Goal: Information Seeking & Learning: Learn about a topic

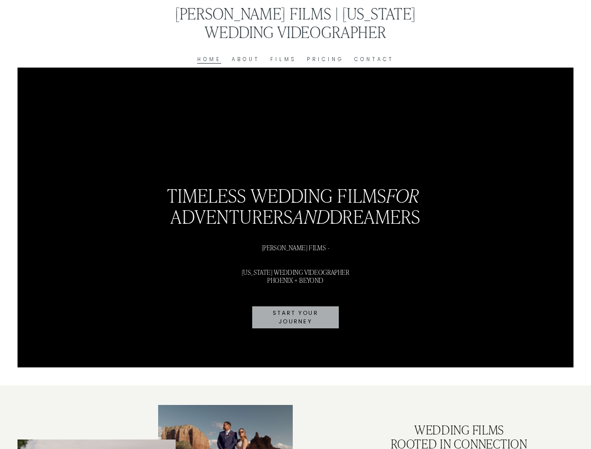
click at [327, 59] on link "Pricing" at bounding box center [325, 59] width 37 height 9
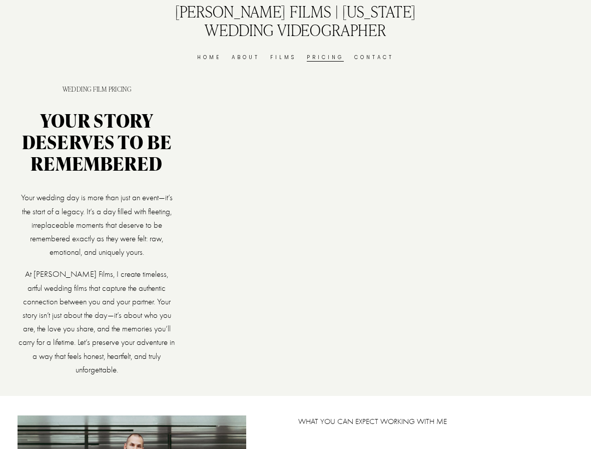
scroll to position [1, 0]
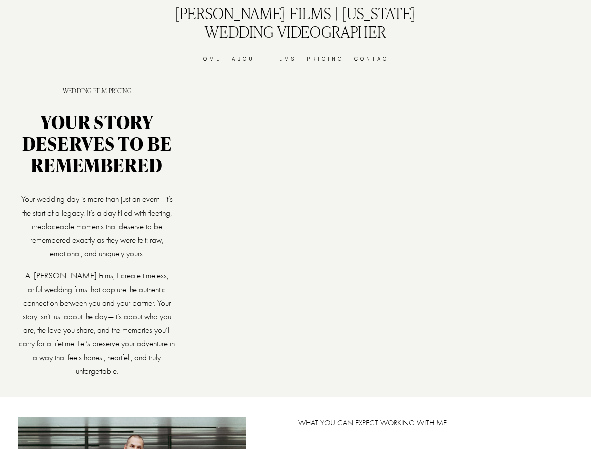
click at [280, 56] on link "Films" at bounding box center [283, 59] width 26 height 9
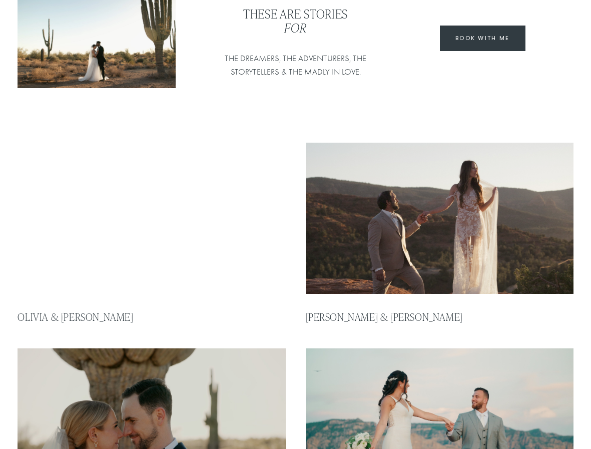
scroll to position [99, 0]
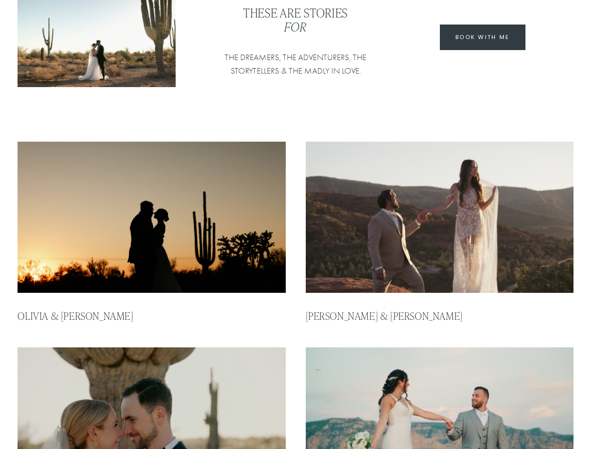
click at [159, 207] on img at bounding box center [152, 217] width 270 height 153
type input "*****"
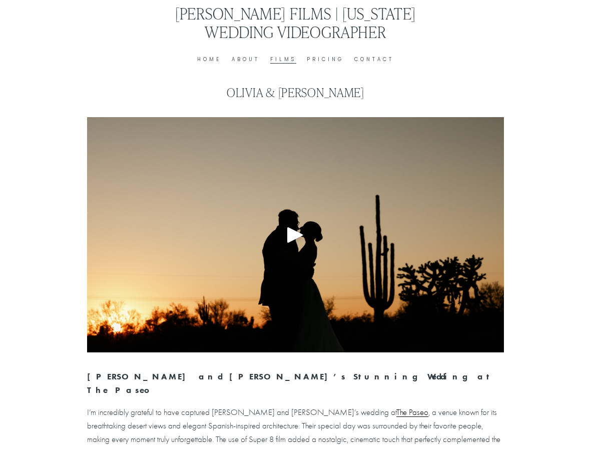
click at [289, 238] on div "Play" at bounding box center [295, 235] width 24 height 24
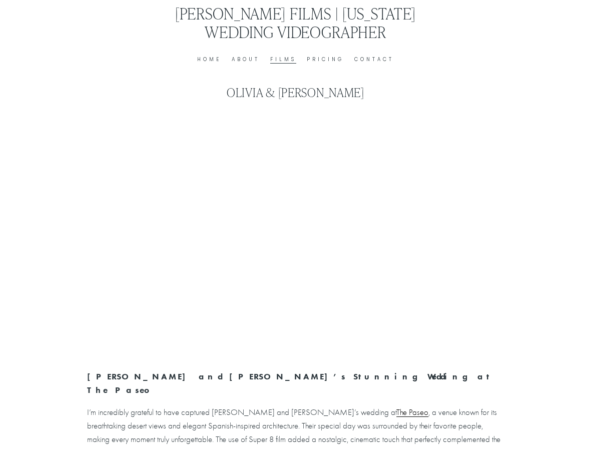
click at [366, 60] on link "Contact" at bounding box center [374, 59] width 40 height 9
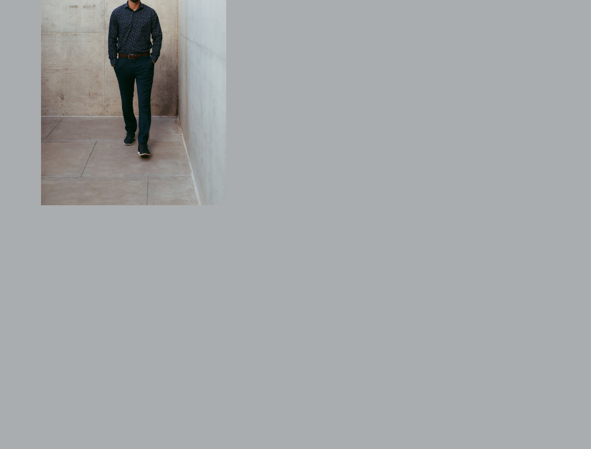
scroll to position [714, 0]
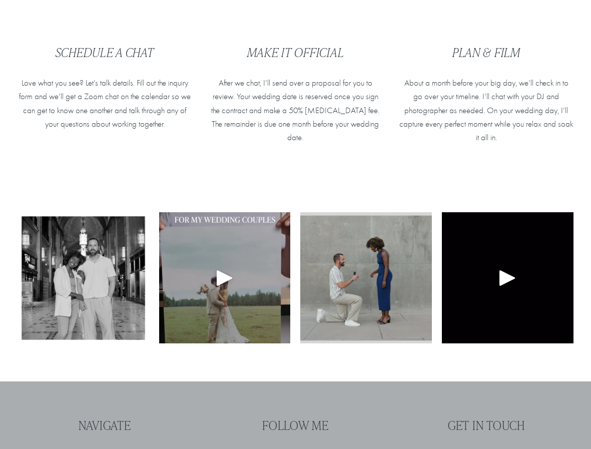
scroll to position [424, 0]
